Goal: Task Accomplishment & Management: Manage account settings

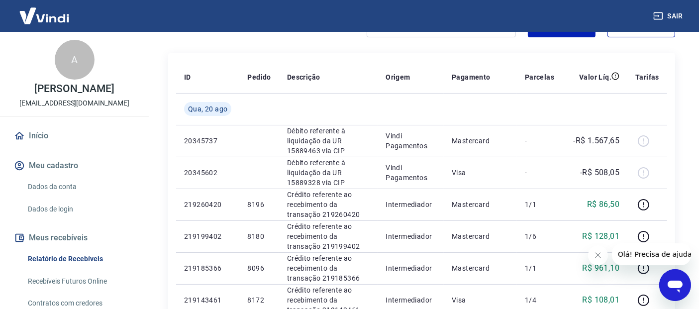
scroll to position [55, 0]
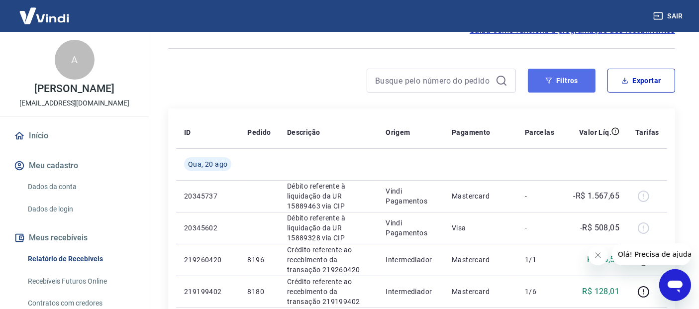
click at [570, 85] on button "Filtros" at bounding box center [562, 81] width 68 height 24
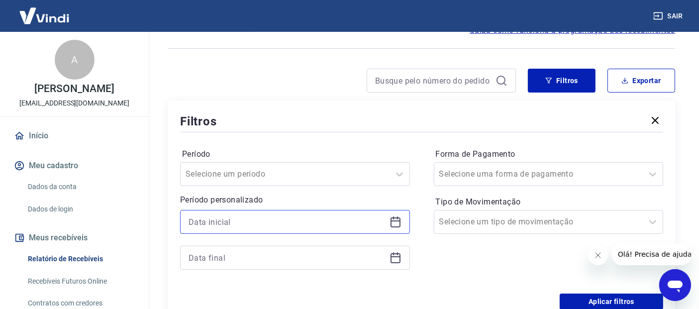
click at [210, 220] on input at bounding box center [287, 221] width 197 height 15
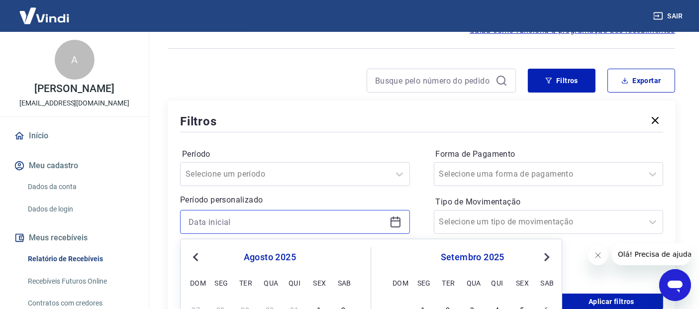
scroll to position [166, 0]
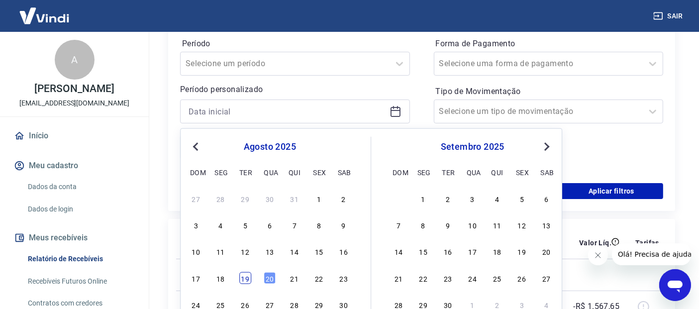
click at [247, 280] on div "19" at bounding box center [245, 278] width 12 height 12
type input "19/08/2025"
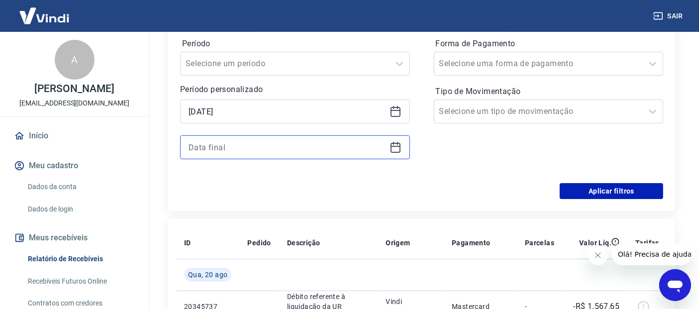
click at [233, 147] on input at bounding box center [287, 147] width 197 height 15
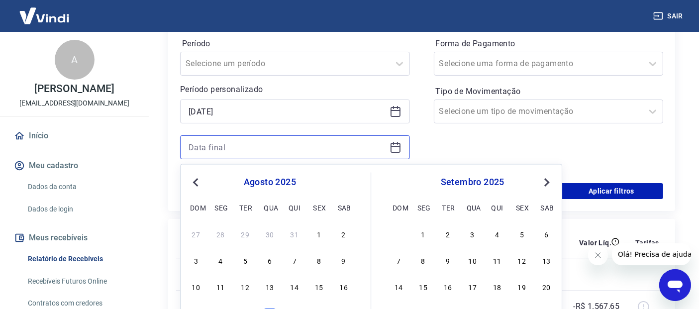
scroll to position [276, 0]
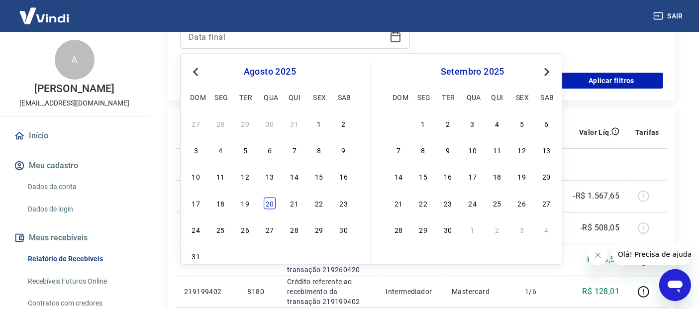
click at [270, 201] on div "20" at bounding box center [270, 203] width 12 height 12
type input "20/08/2025"
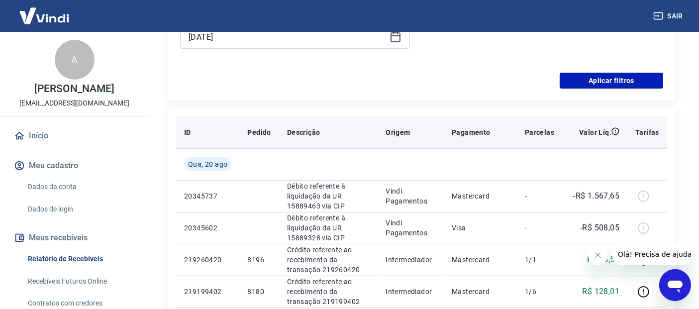
scroll to position [166, 0]
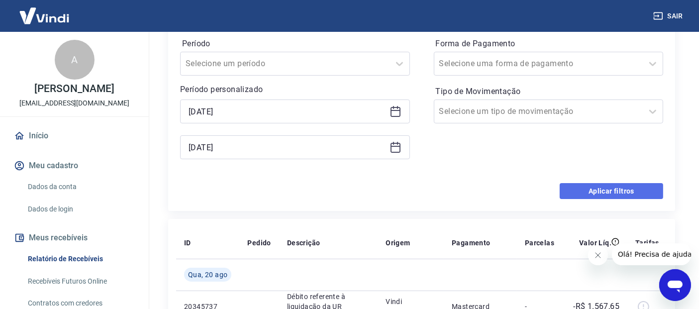
click at [611, 197] on button "Aplicar filtros" at bounding box center [611, 191] width 103 height 16
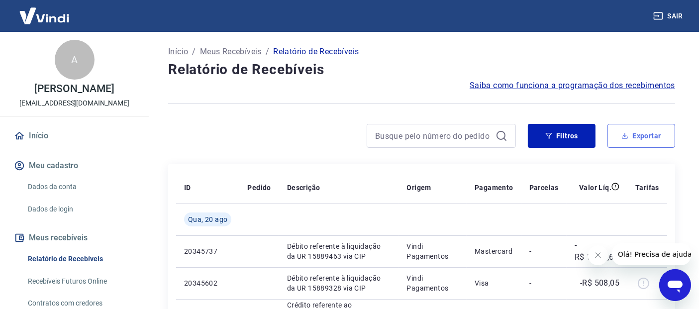
click at [652, 138] on button "Exportar" at bounding box center [642, 136] width 68 height 24
type input "19/08/2025"
type input "20/08/2025"
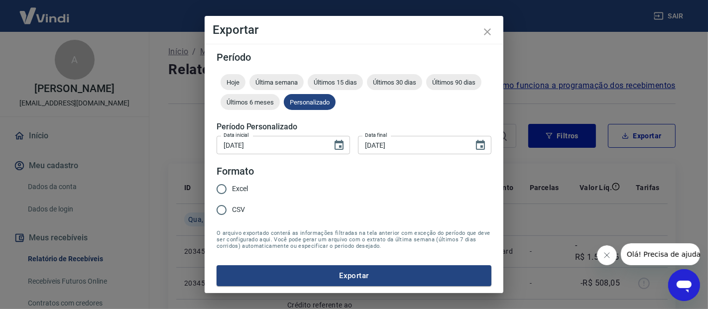
click at [218, 184] on input "Excel" at bounding box center [221, 189] width 21 height 21
radio input "true"
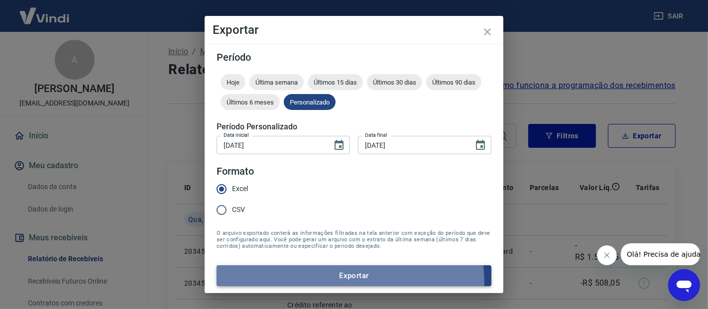
click at [311, 284] on button "Exportar" at bounding box center [353, 275] width 275 height 21
